Goal: Task Accomplishment & Management: Use online tool/utility

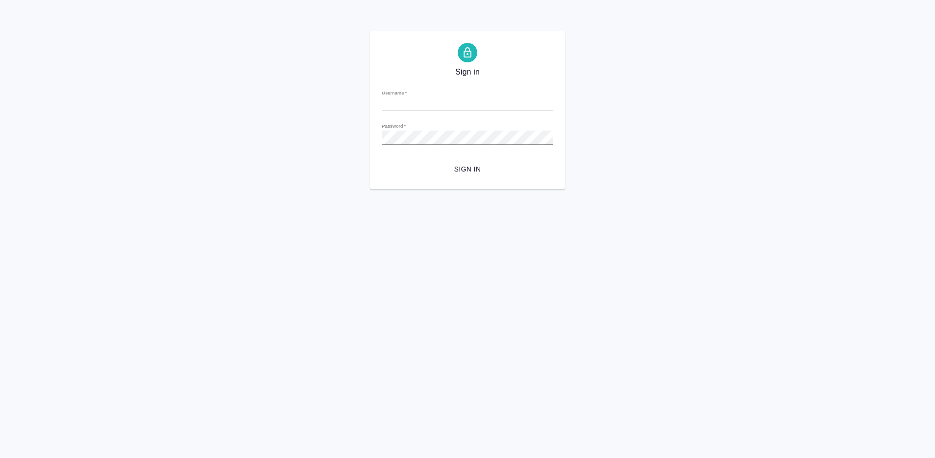
type input "[EMAIL_ADDRESS][DOMAIN_NAME]"
click at [472, 169] on span "Sign in" at bounding box center [467, 169] width 156 height 12
